Goal: Communication & Community: Answer question/provide support

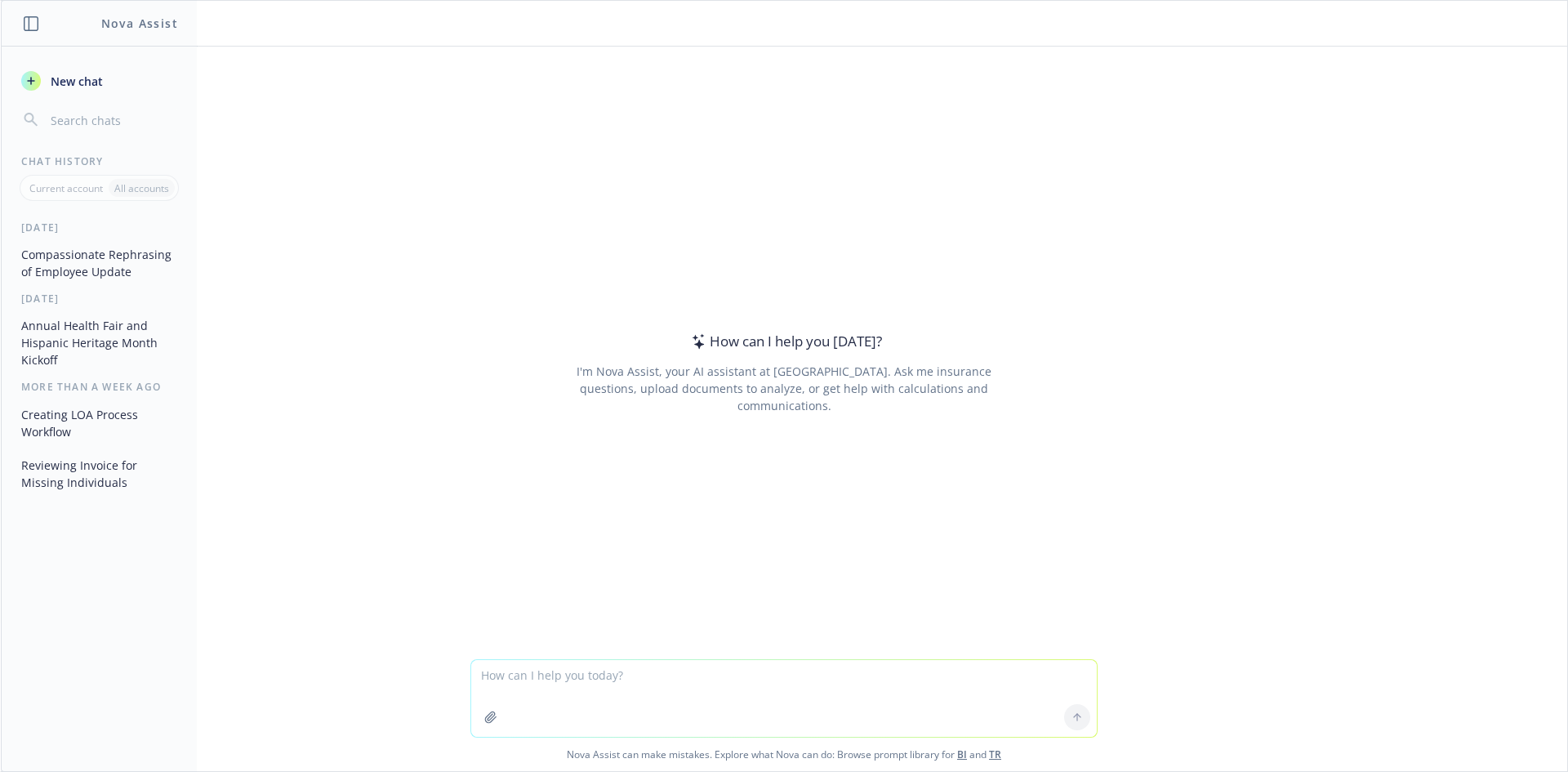
click at [579, 675] on textarea at bounding box center [784, 698] width 626 height 77
type textarea "Can you help me re-write this?"
paste textarea
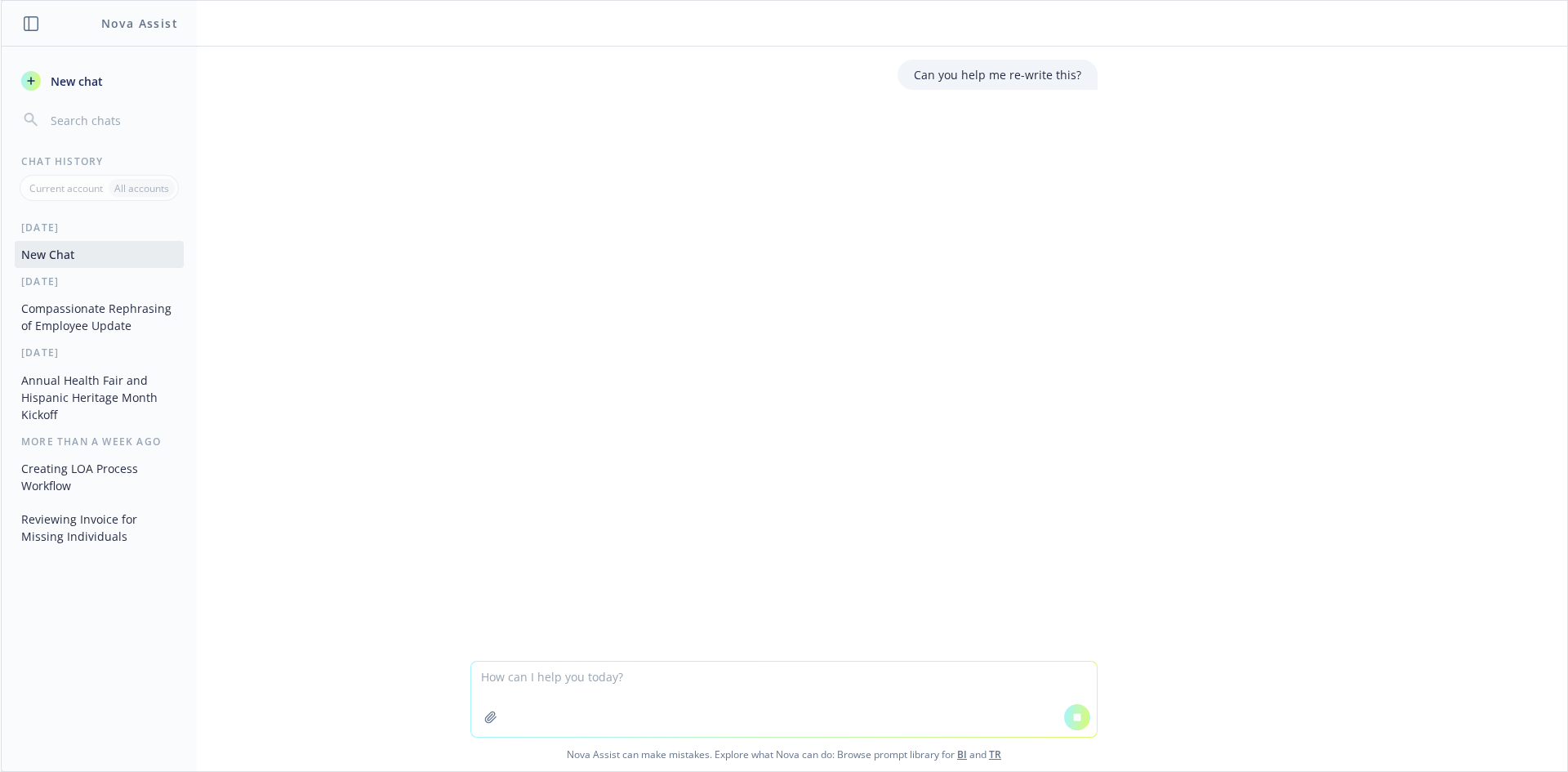
click at [579, 675] on textarea at bounding box center [784, 699] width 626 height 75
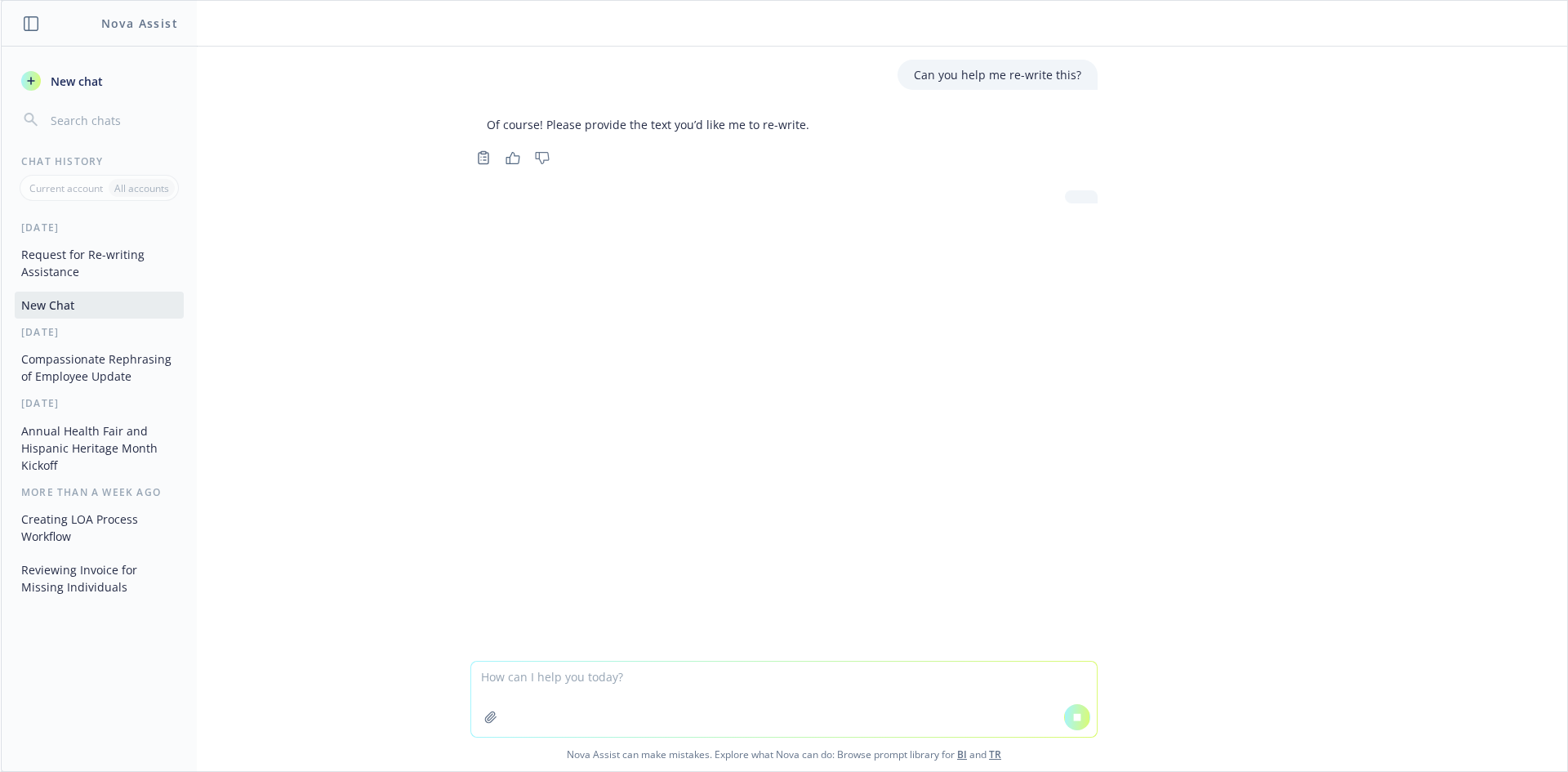
click at [579, 675] on textarea at bounding box center [784, 699] width 626 height 75
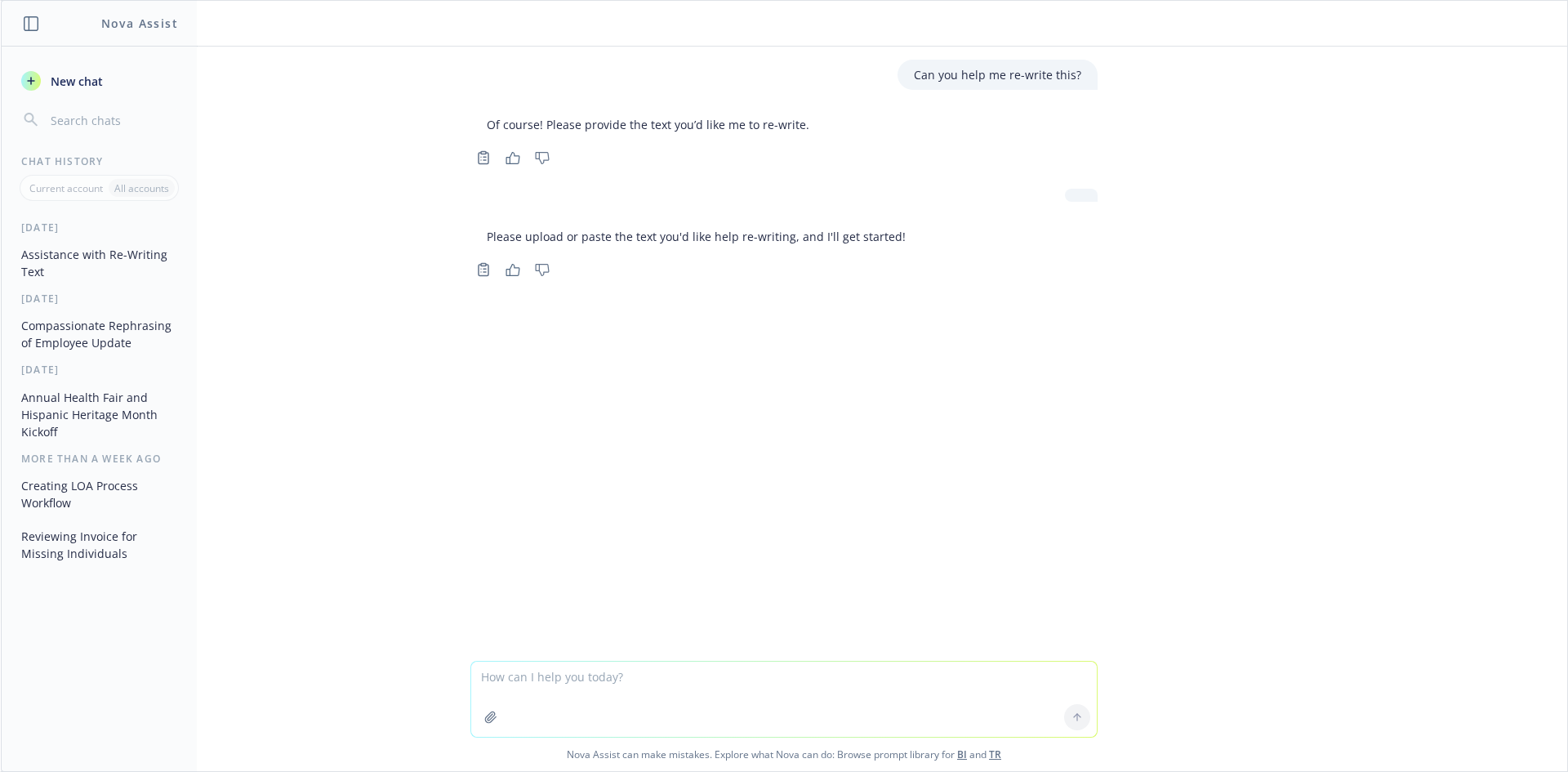
click at [577, 668] on textarea at bounding box center [784, 699] width 626 height 75
paste textarea "Congratulations! You have won the raffle for our Classpass memberships from New…"
type textarea "Congratulations! You have won the raffle for our Classpass memberships from New…"
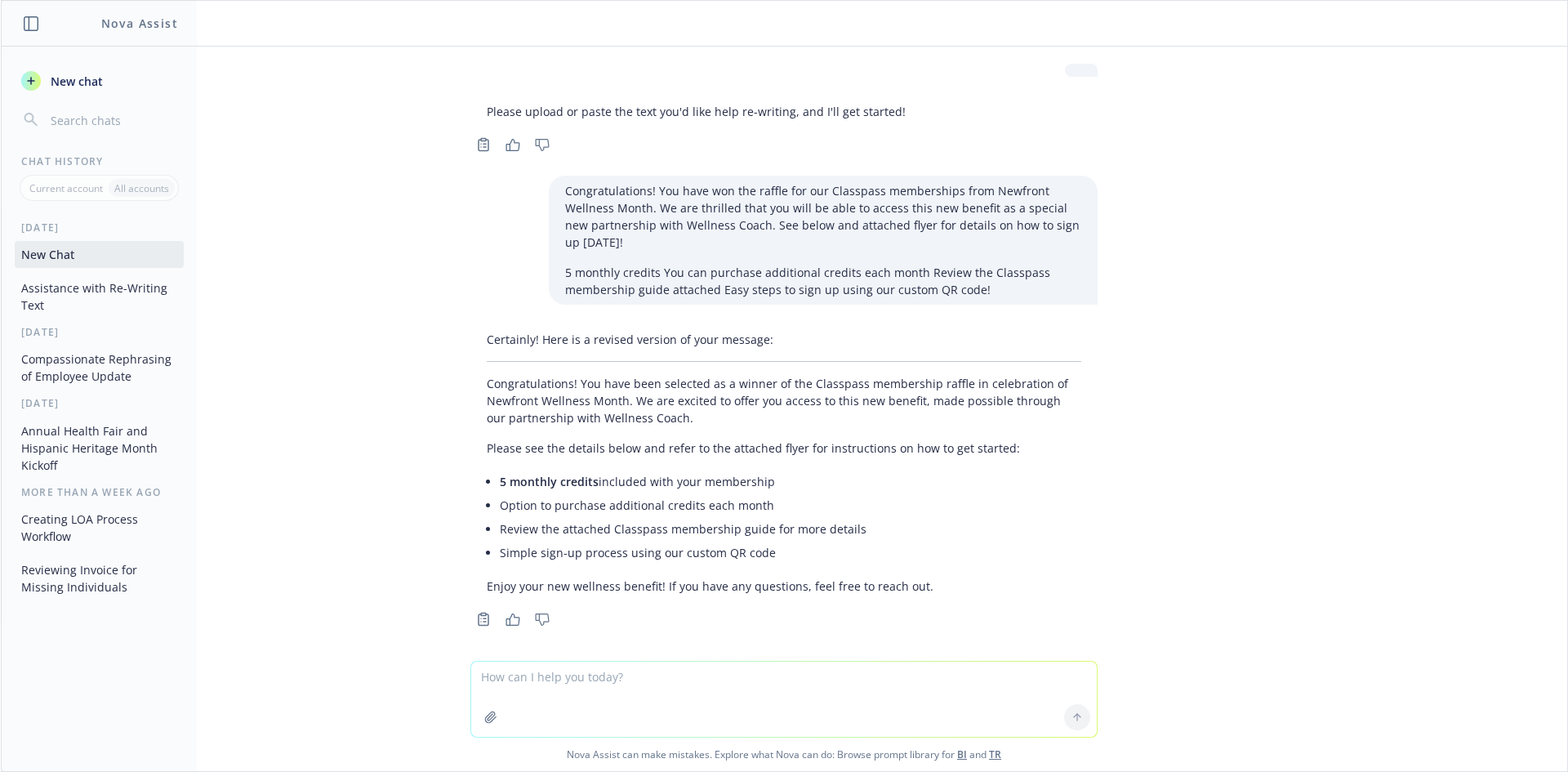
scroll to position [134, 0]
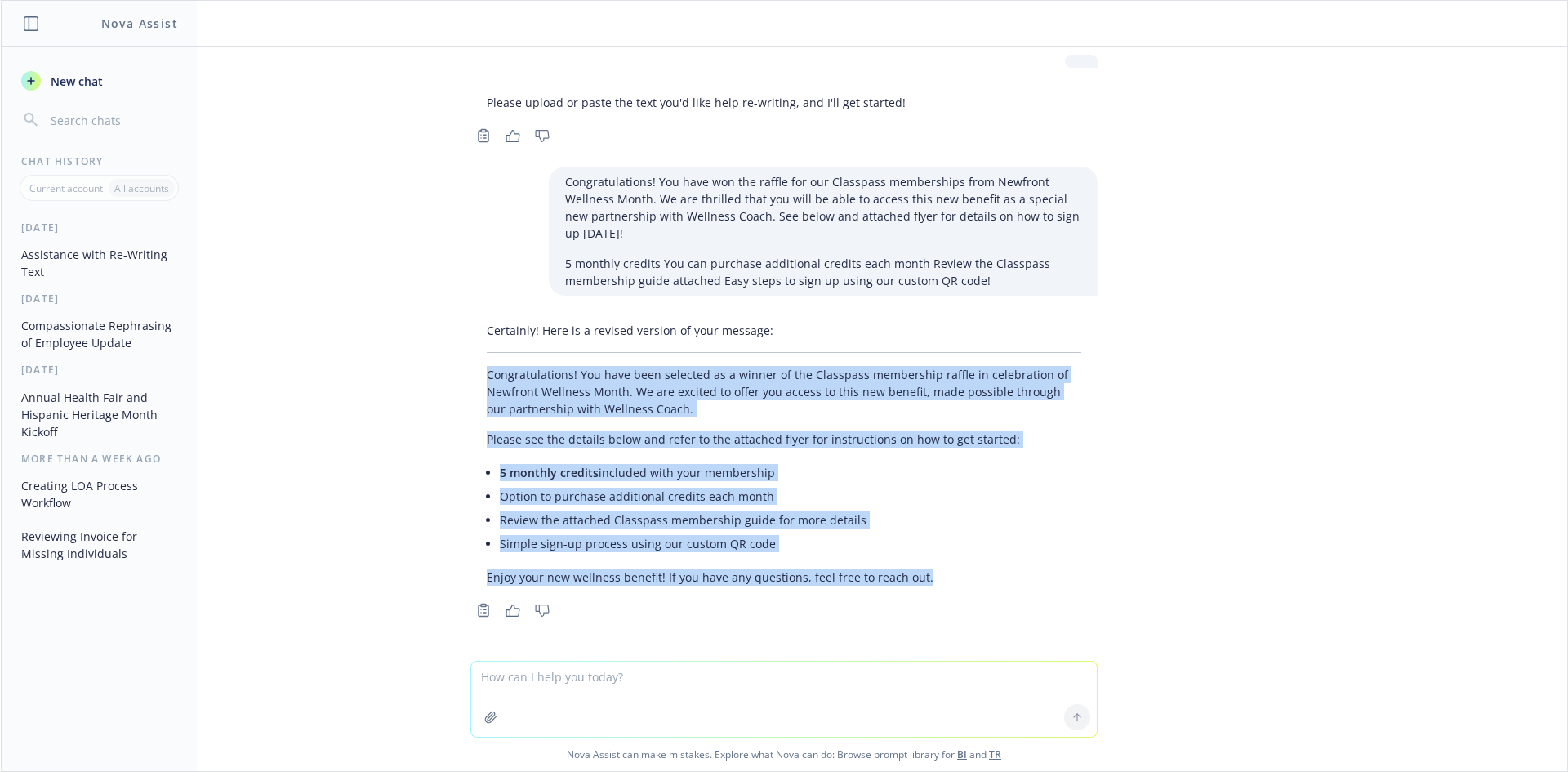
drag, startPoint x: 908, startPoint y: 582, endPoint x: 458, endPoint y: 365, distance: 499.6
click at [470, 365] on div "Certainly! Here is a revised version of your message: Congratulations! You have…" at bounding box center [784, 453] width 627 height 277
copy div "Congratulations! You have been selected as a winner of the Classpass membership…"
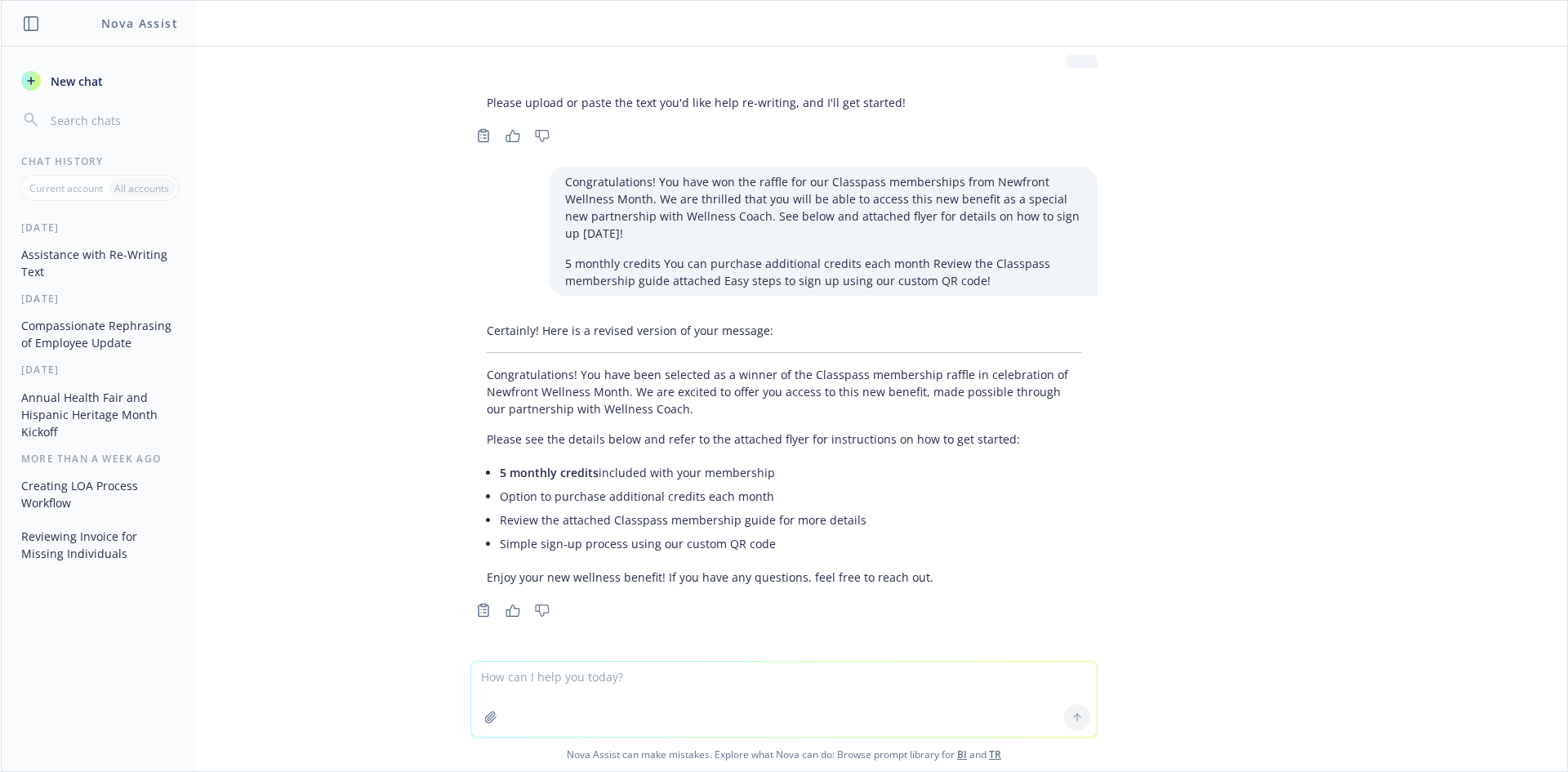
click at [601, 683] on textarea at bounding box center [784, 699] width 626 height 75
paste textarea "Congratulations! You have been selected as a winner of the Classpass membership…"
type textarea "Congratulations! You have been selected as a winner of the Classpass membership…"
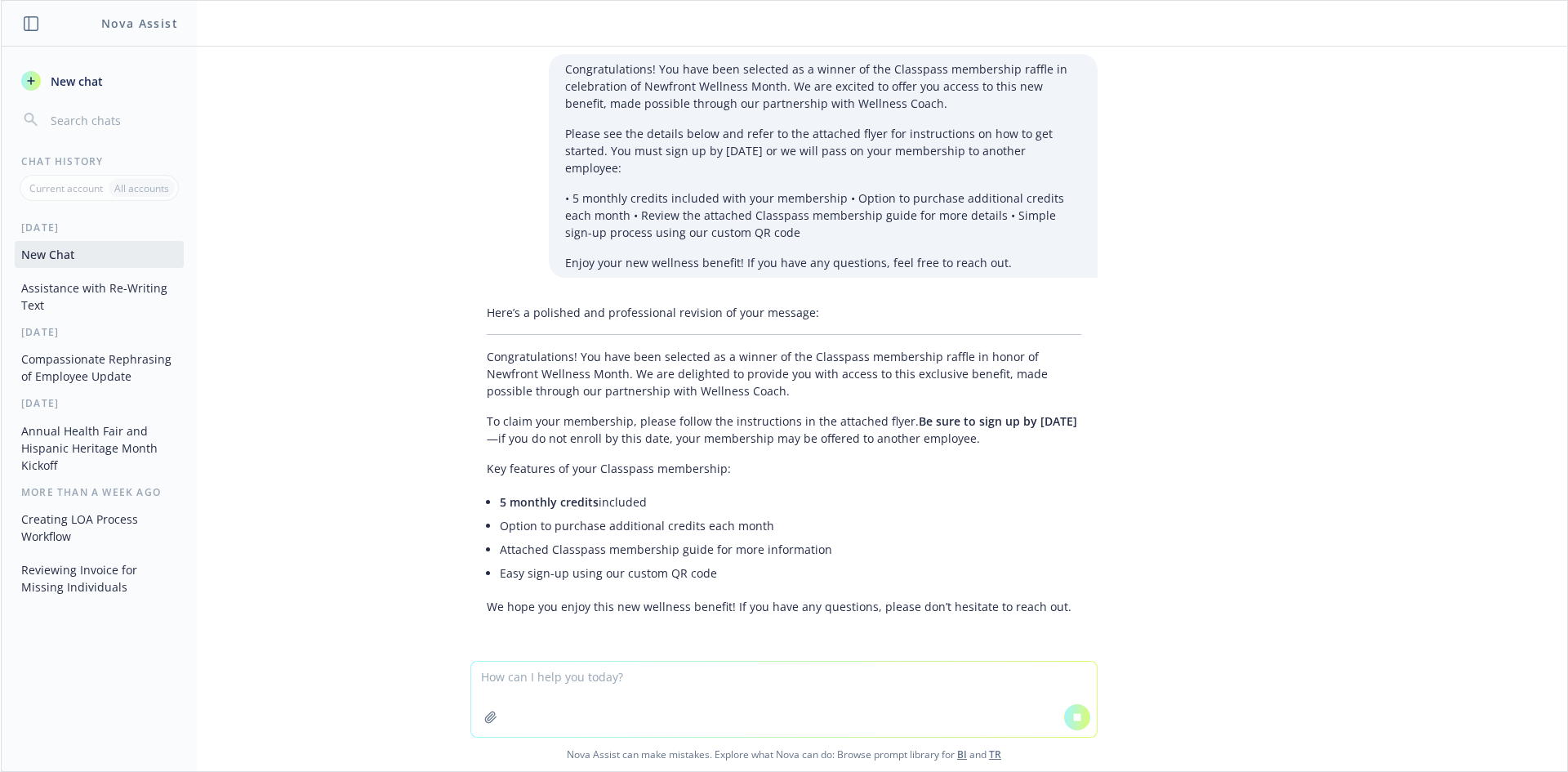
scroll to position [751, 0]
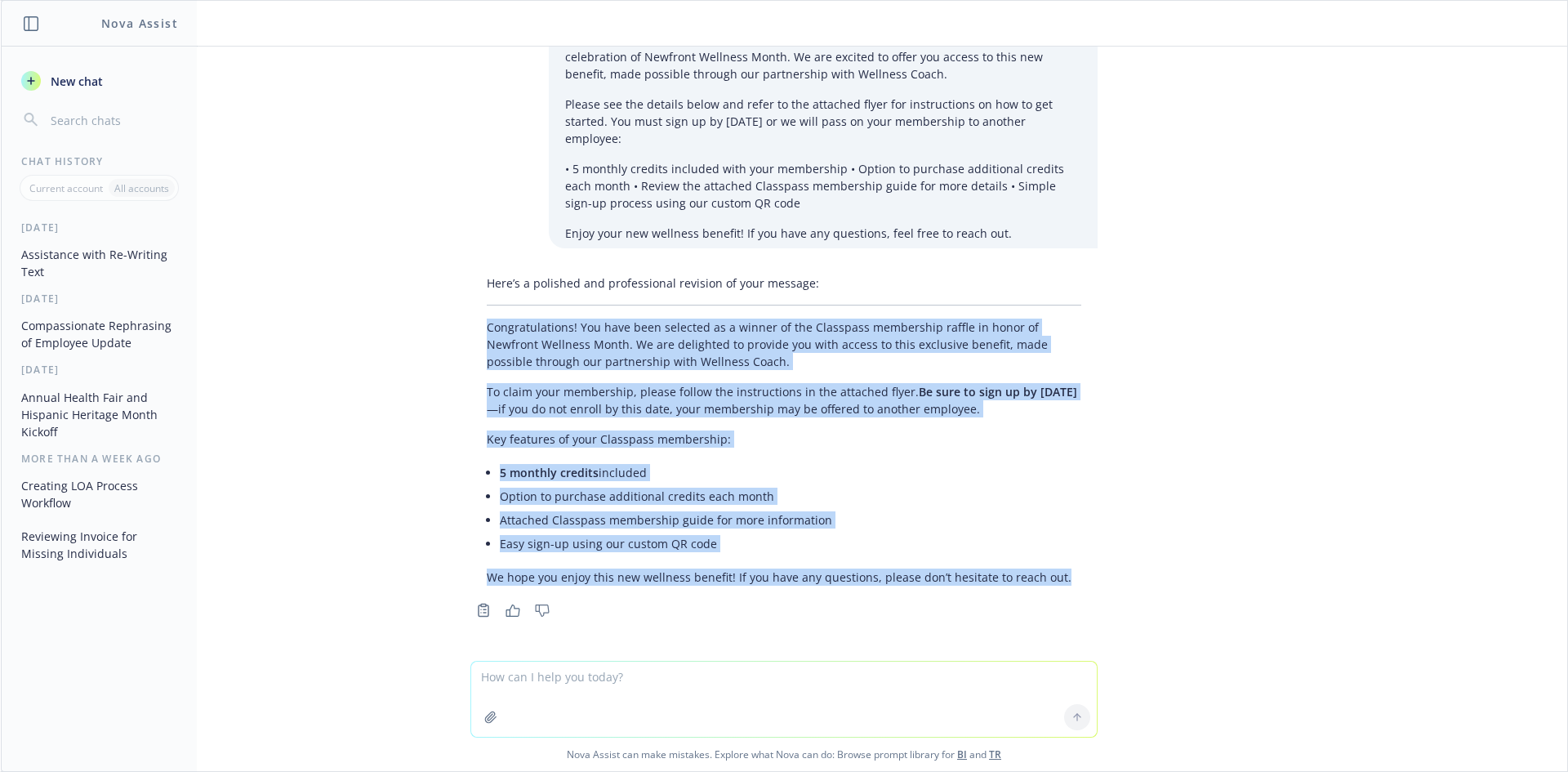
drag, startPoint x: 1057, startPoint y: 579, endPoint x: 473, endPoint y: 332, distance: 634.1
click at [473, 332] on div "Here’s a polished and professional revision of your message: Congratulations! Y…" at bounding box center [784, 429] width 627 height 324
copy div "Congratulations! You have been selected as a winner of the Classpass membership…"
